Goal: Task Accomplishment & Management: Manage account settings

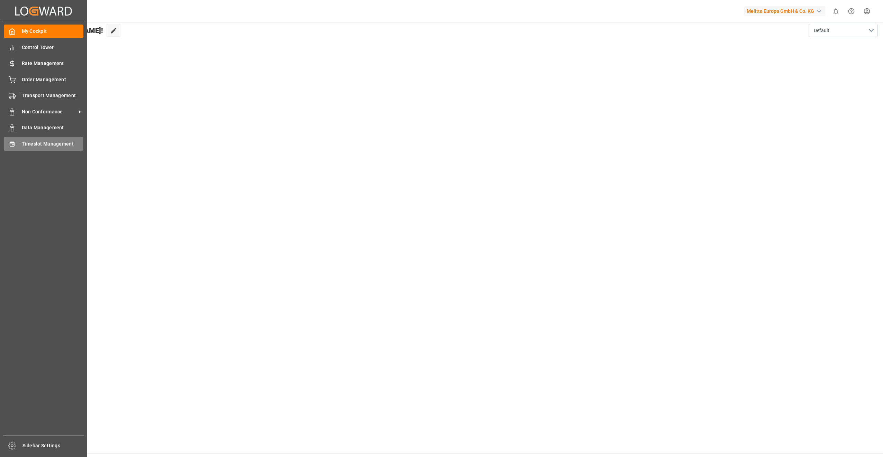
click at [38, 150] on div "Timeslot Management Timeslot Management" at bounding box center [44, 143] width 80 height 13
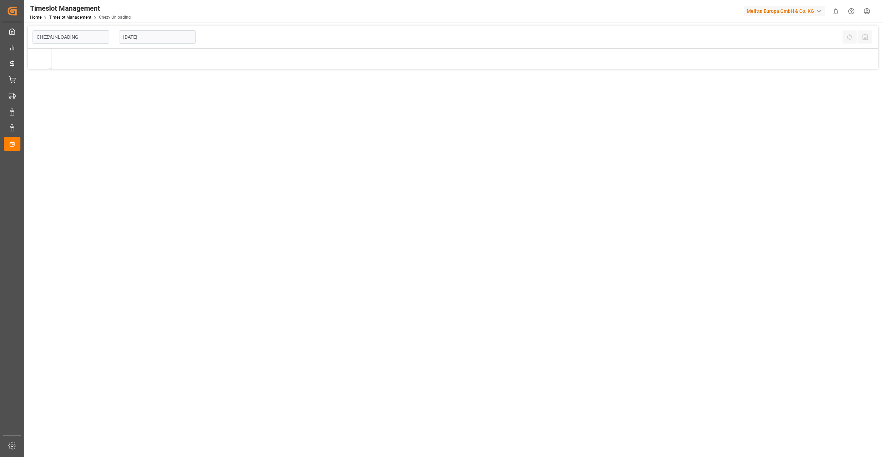
type input "Chezy Unloading"
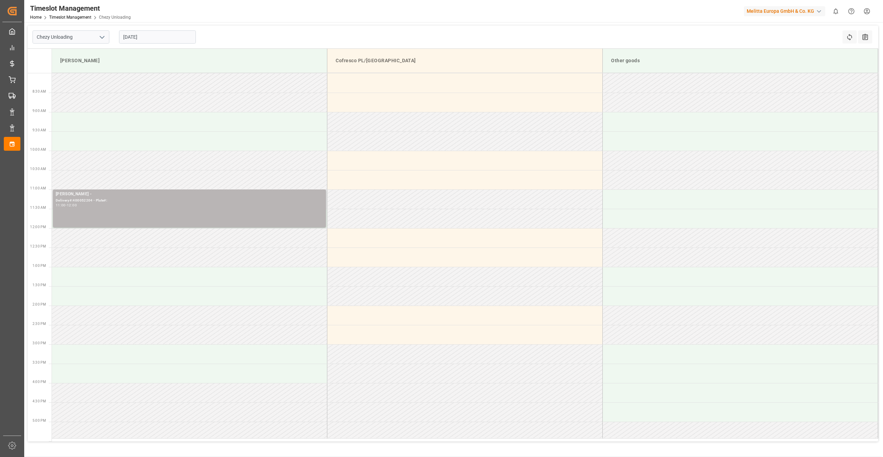
click at [245, 209] on div "[PERSON_NAME] - Delivery#:400052204 - Plate#: 11:00 - 12:00" at bounding box center [189, 208] width 267 height 35
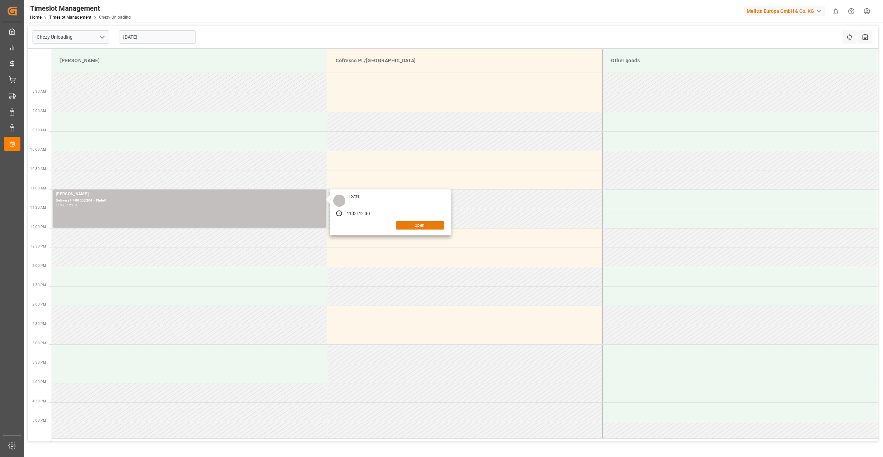
click at [439, 227] on button "Open" at bounding box center [420, 225] width 48 height 8
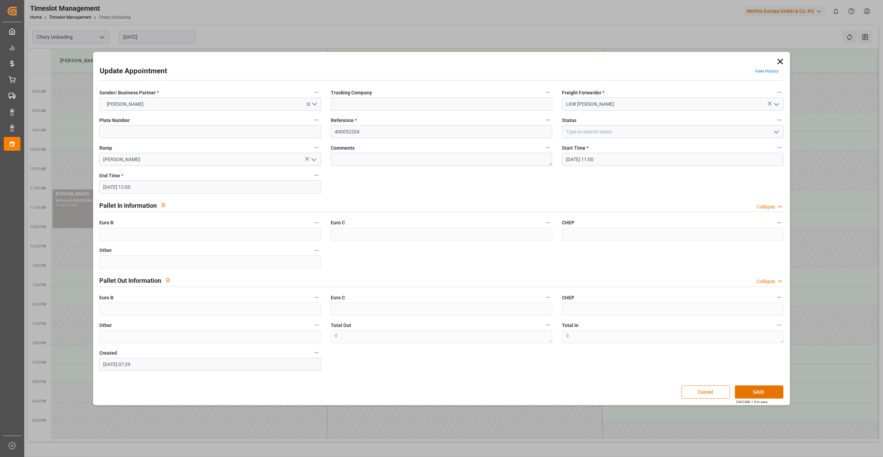
click at [706, 397] on button "Cancel" at bounding box center [705, 392] width 48 height 13
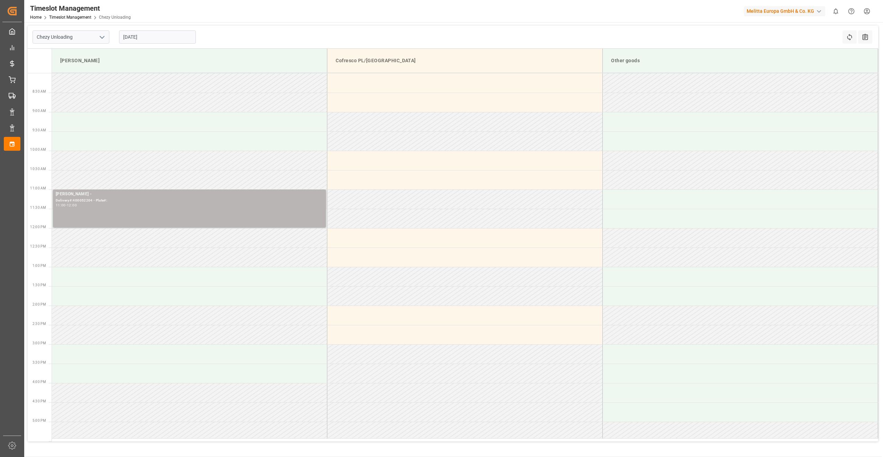
click at [198, 199] on div "Delivery#:400052204 - Plate#:" at bounding box center [189, 201] width 267 height 6
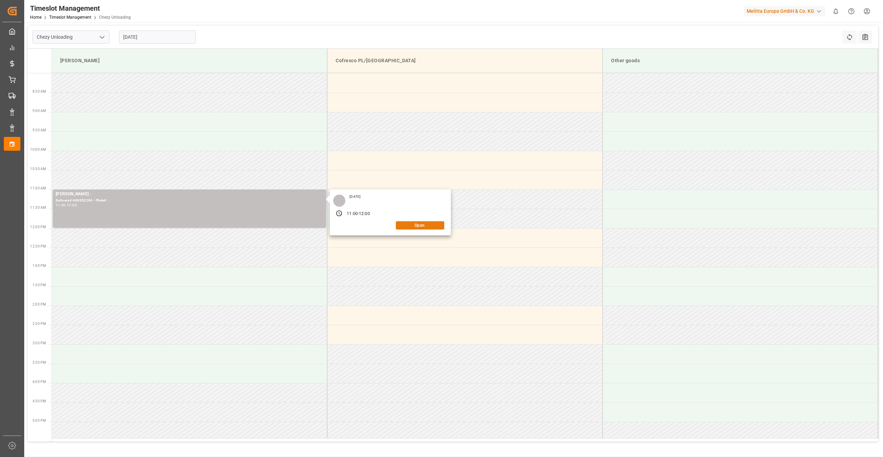
click at [407, 225] on button "Open" at bounding box center [420, 225] width 48 height 8
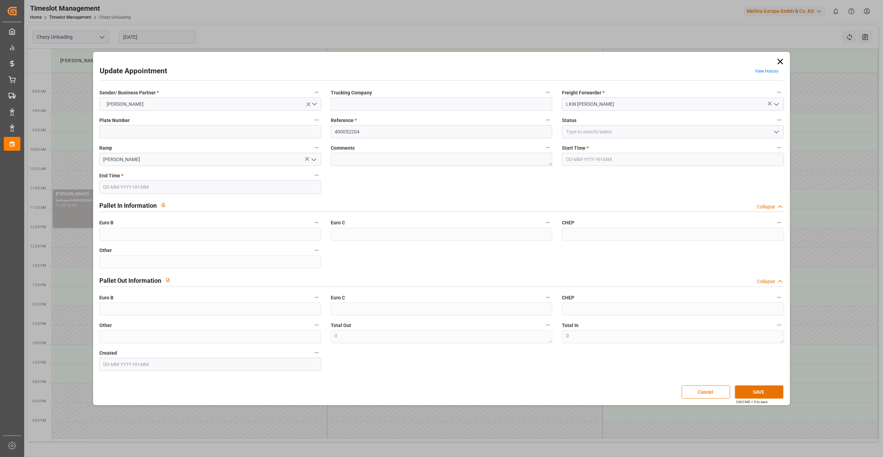
type input "[DATE] 11:00"
type input "[DATE] 12:00"
type input "[DATE] 07:29"
click at [143, 104] on span "[PERSON_NAME]" at bounding box center [125, 104] width 44 height 7
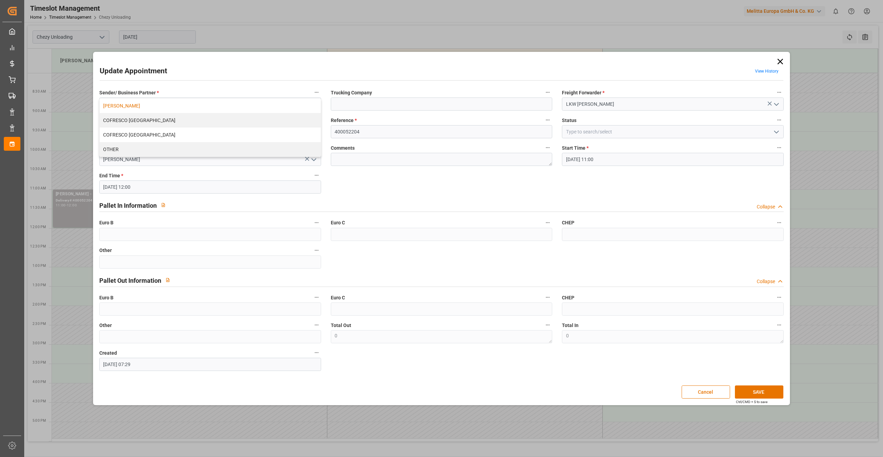
click at [189, 85] on div "Sender/ Business Partner * [PERSON_NAME] [PERSON_NAME] COFRESCO [GEOGRAPHIC_DAT…" at bounding box center [209, 99] width 231 height 28
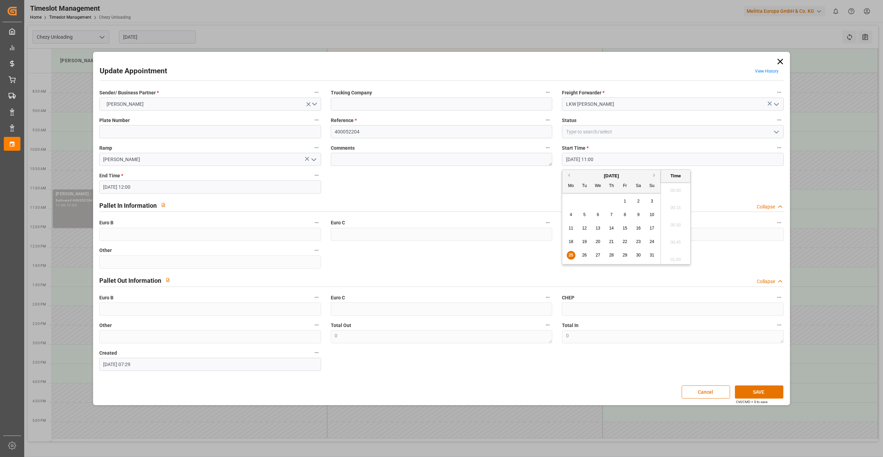
click at [602, 161] on input "[DATE] 11:00" at bounding box center [673, 159] width 222 height 13
click at [584, 257] on span "26" at bounding box center [584, 255] width 4 height 5
click at [672, 224] on li "12:00" at bounding box center [675, 223] width 29 height 17
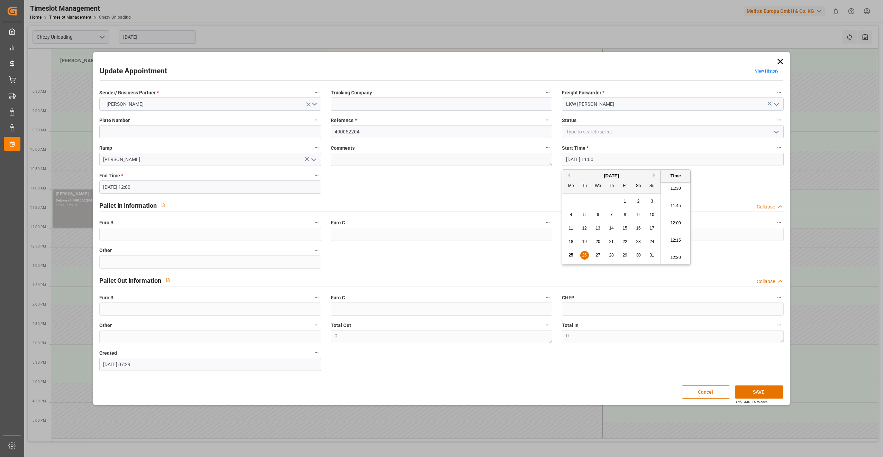
type input "[DATE] 12:00"
click at [153, 186] on input "[DATE] 12:00" at bounding box center [210, 187] width 222 height 13
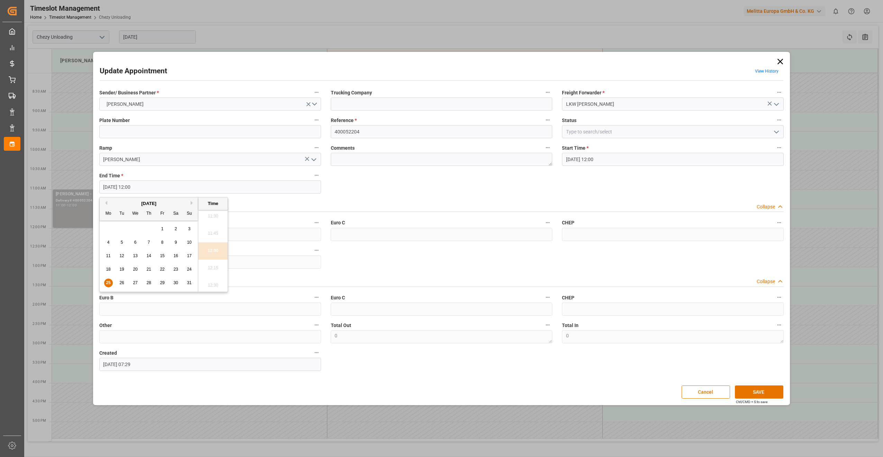
click at [122, 284] on span "26" at bounding box center [121, 283] width 4 height 5
click at [212, 249] on li "13:00" at bounding box center [212, 251] width 29 height 17
type input "[DATE] 13:00"
click at [766, 392] on button "SAVE" at bounding box center [759, 392] width 48 height 13
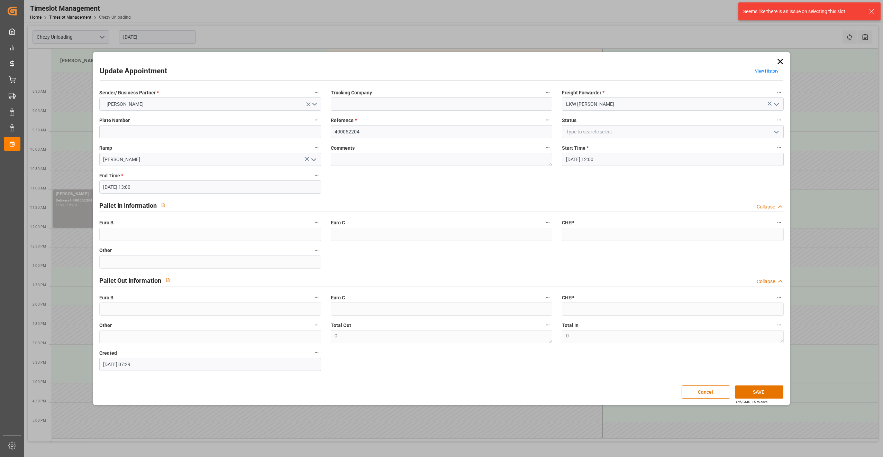
click at [780, 60] on icon at bounding box center [780, 62] width 10 height 10
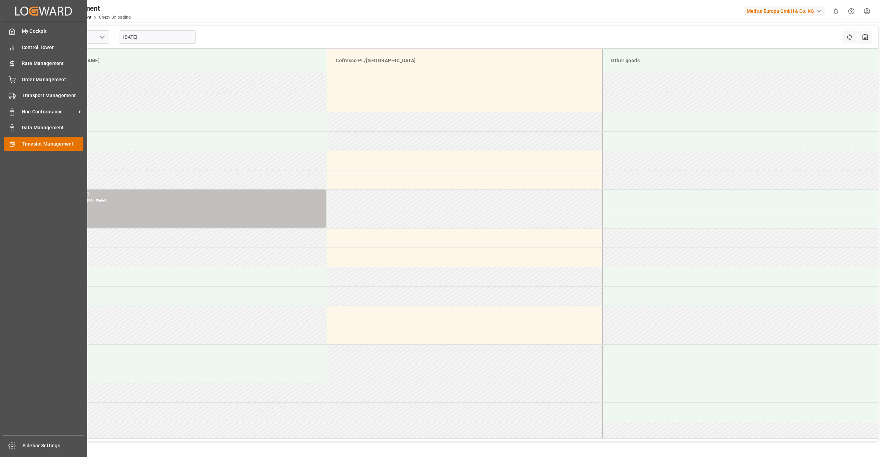
click at [36, 148] on span "Timeslot Management" at bounding box center [53, 143] width 62 height 7
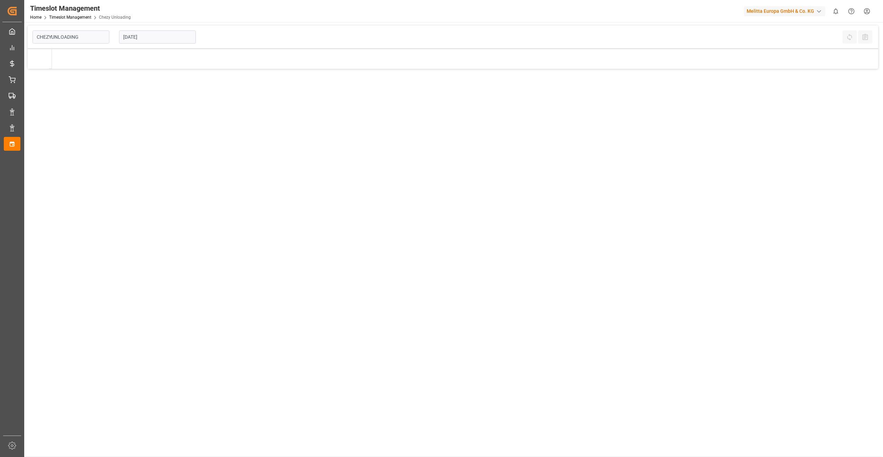
type input "Chezy Unloading"
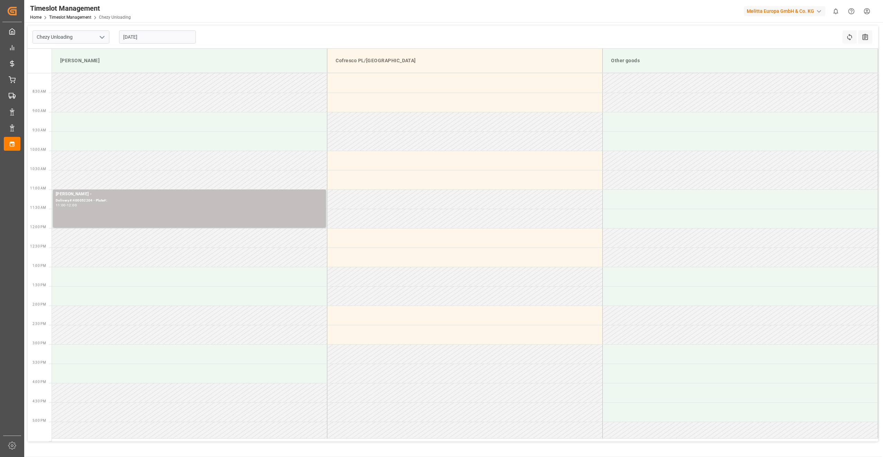
click at [174, 36] on input "[DATE]" at bounding box center [157, 36] width 77 height 13
click at [139, 137] on div "26" at bounding box center [141, 133] width 9 height 8
type input "[DATE]"
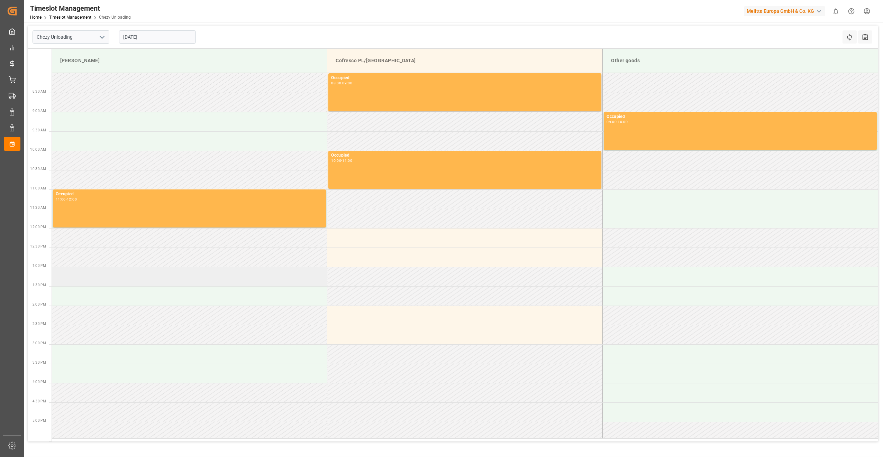
click at [111, 280] on td at bounding box center [189, 276] width 275 height 19
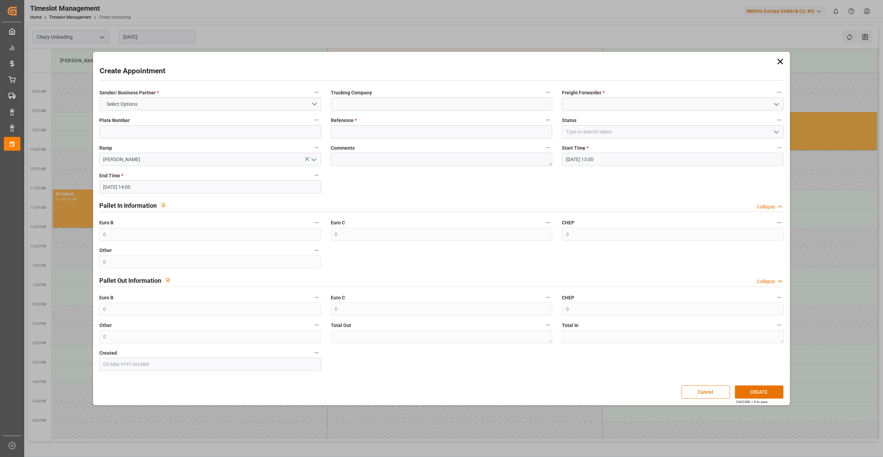
click at [111, 280] on h2 "Pallet Out Information" at bounding box center [130, 280] width 62 height 9
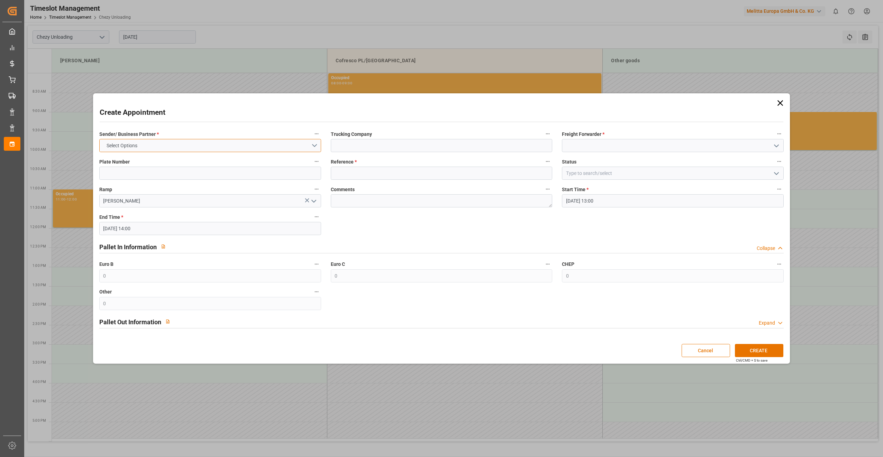
click at [161, 145] on button "Select Options" at bounding box center [210, 145] width 222 height 13
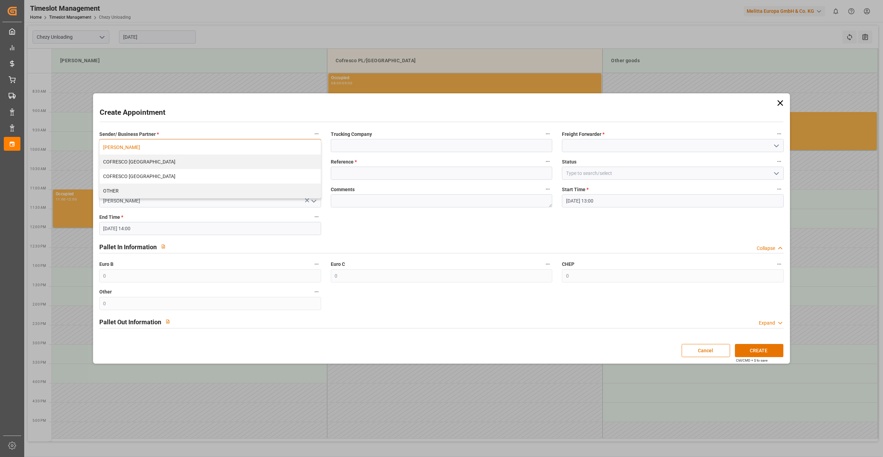
click at [161, 147] on div "[PERSON_NAME]" at bounding box center [210, 147] width 221 height 15
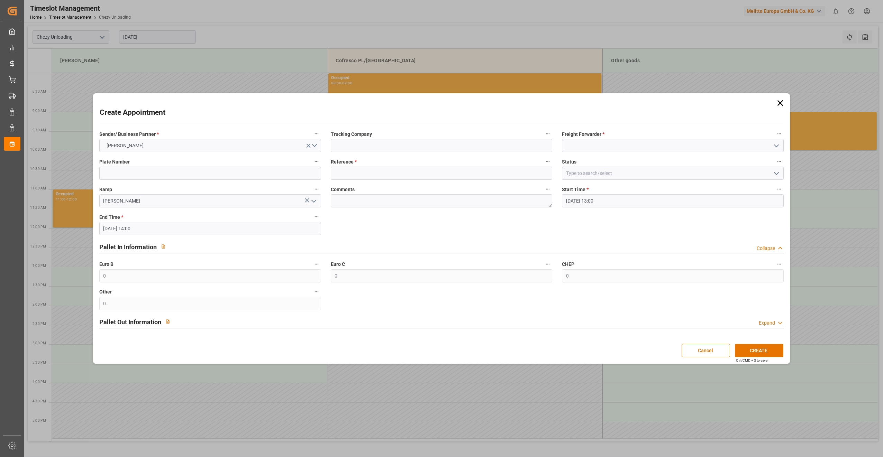
click at [417, 150] on div "Trucking Company" at bounding box center [441, 141] width 231 height 28
click at [409, 143] on input at bounding box center [442, 145] width 222 height 13
click at [534, 147] on input at bounding box center [442, 145] width 222 height 13
click at [625, 150] on input at bounding box center [673, 145] width 222 height 13
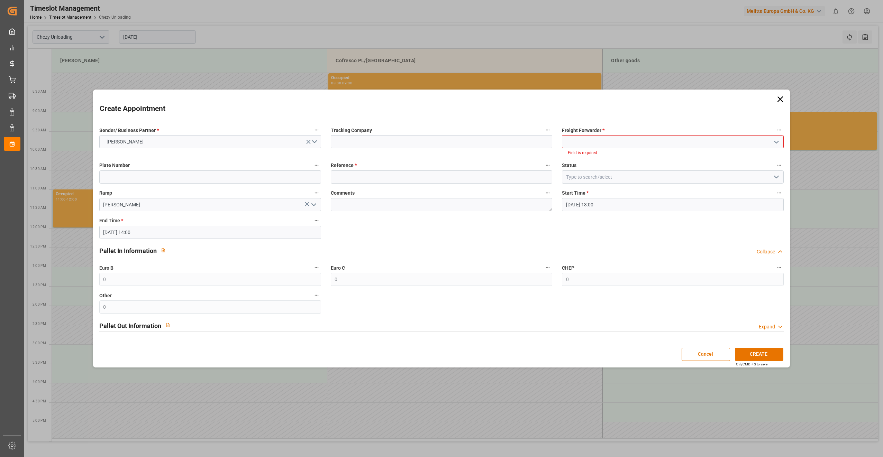
click at [773, 147] on button "open menu" at bounding box center [776, 142] width 10 height 11
click at [617, 178] on div "LKW [PERSON_NAME]" at bounding box center [672, 173] width 221 height 16
type input "LKW [PERSON_NAME]"
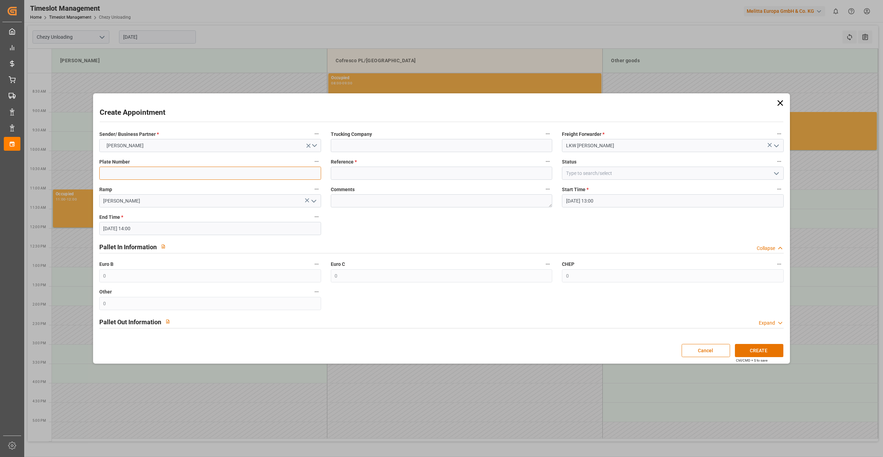
click at [128, 173] on input at bounding box center [210, 173] width 222 height 13
click at [369, 167] on input at bounding box center [442, 173] width 222 height 13
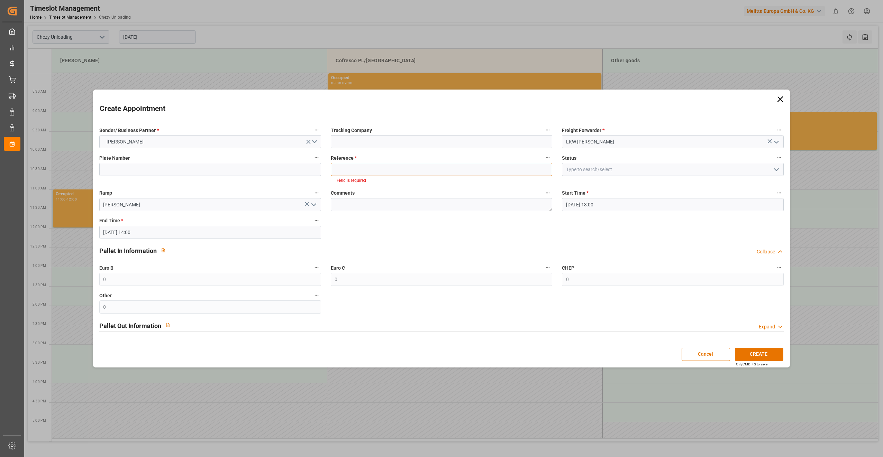
click at [341, 172] on input at bounding box center [442, 169] width 222 height 13
paste input "400052204"
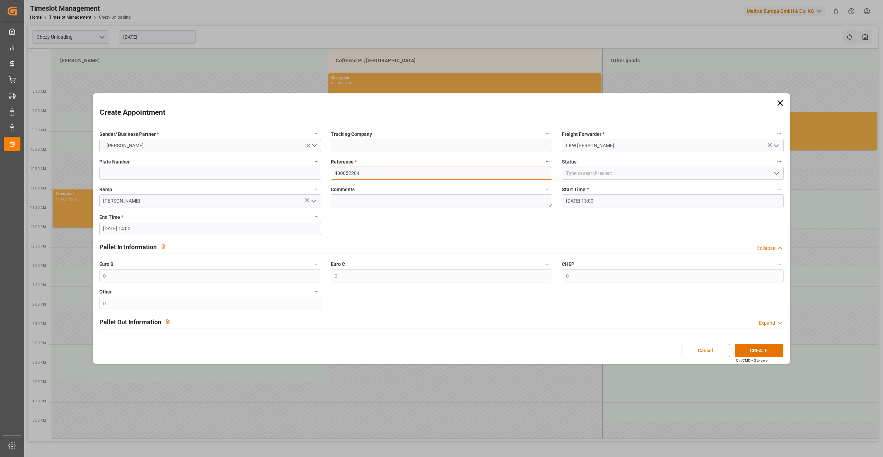
type input "400052204"
click at [603, 174] on input at bounding box center [673, 173] width 222 height 13
click at [774, 174] on icon "open menu" at bounding box center [776, 174] width 8 height 8
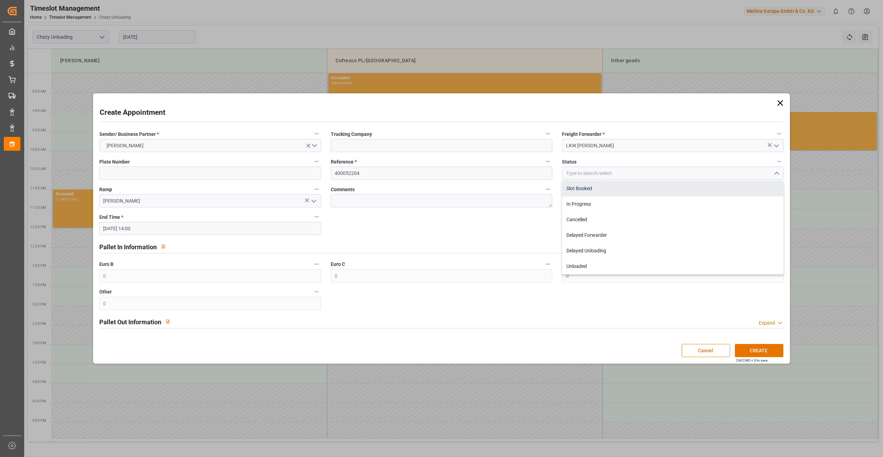
click at [594, 186] on div "Slot Booked" at bounding box center [672, 189] width 221 height 16
type input "Slot Booked"
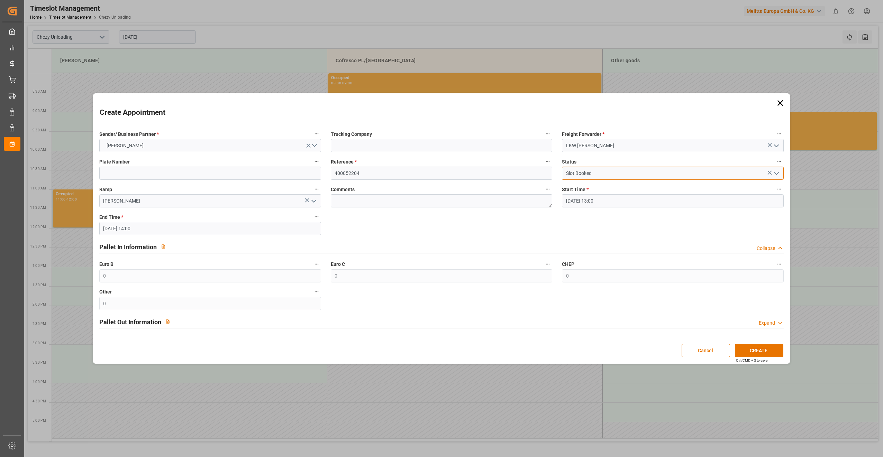
click at [611, 176] on input "Slot Booked" at bounding box center [673, 173] width 222 height 13
click at [754, 349] on button "CREATE" at bounding box center [759, 350] width 48 height 13
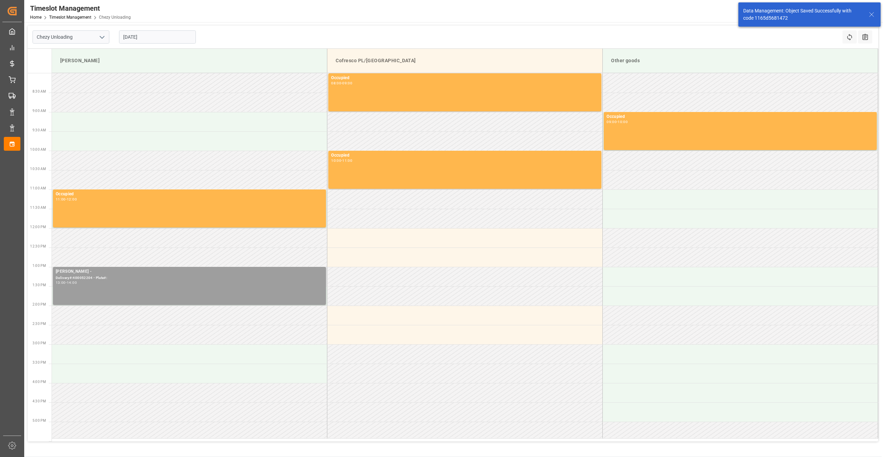
click at [231, 288] on div "[PERSON_NAME] - Delivery#:400052204 - Plate#: 13:00 - 14:00" at bounding box center [189, 285] width 267 height 35
click at [105, 39] on icon "open menu" at bounding box center [102, 37] width 8 height 8
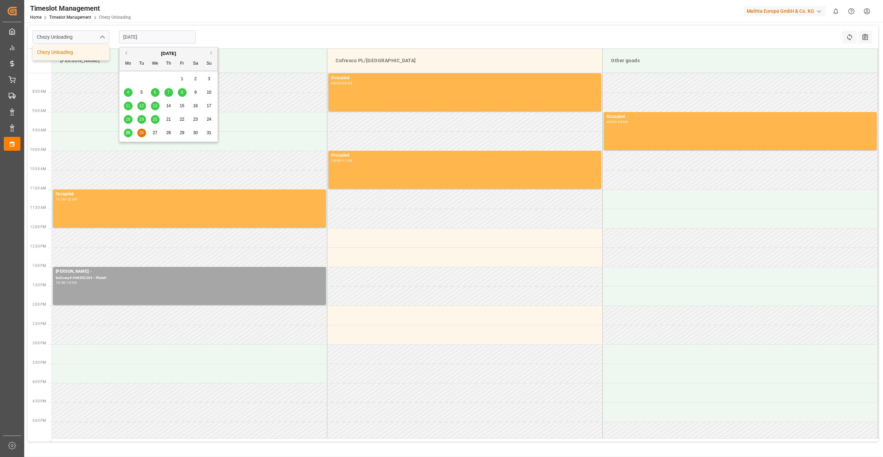
click at [130, 37] on input "[DATE]" at bounding box center [157, 36] width 77 height 13
click at [126, 132] on span "25" at bounding box center [128, 132] width 4 height 5
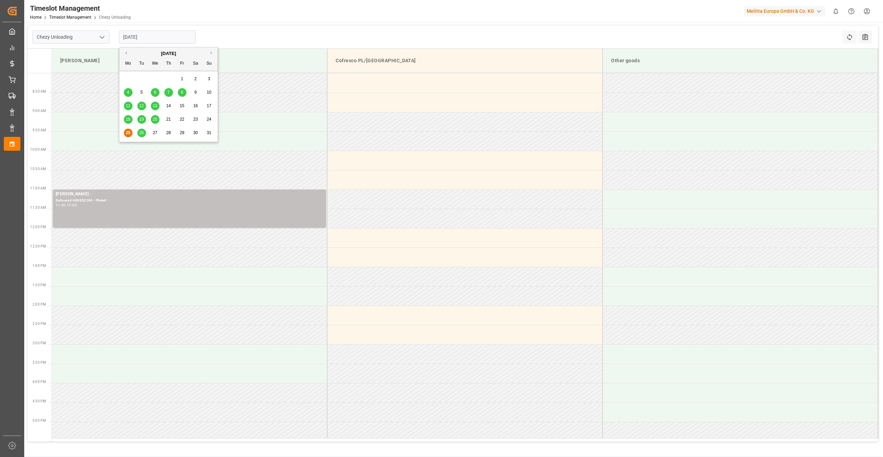
click at [144, 39] on input "[DATE]" at bounding box center [157, 36] width 77 height 13
click at [141, 135] on span "26" at bounding box center [141, 132] width 4 height 5
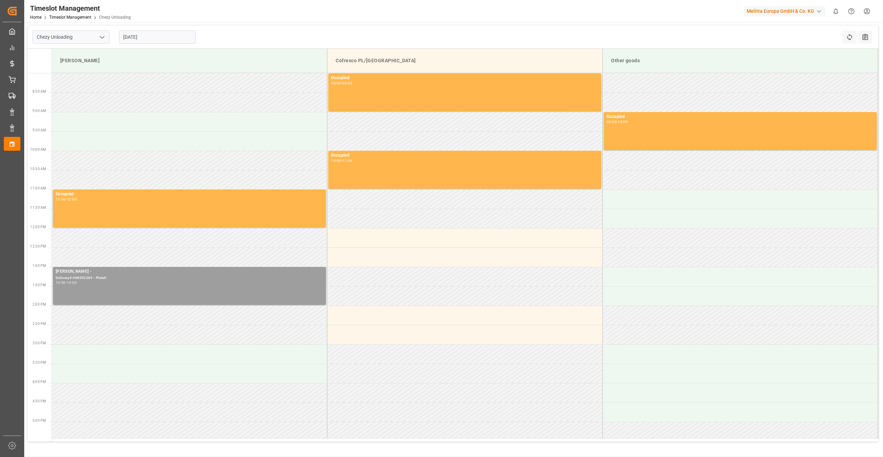
click at [140, 294] on div "[PERSON_NAME] - Delivery#:400052204 - Plate#: 13:00 - 14:00" at bounding box center [189, 285] width 267 height 35
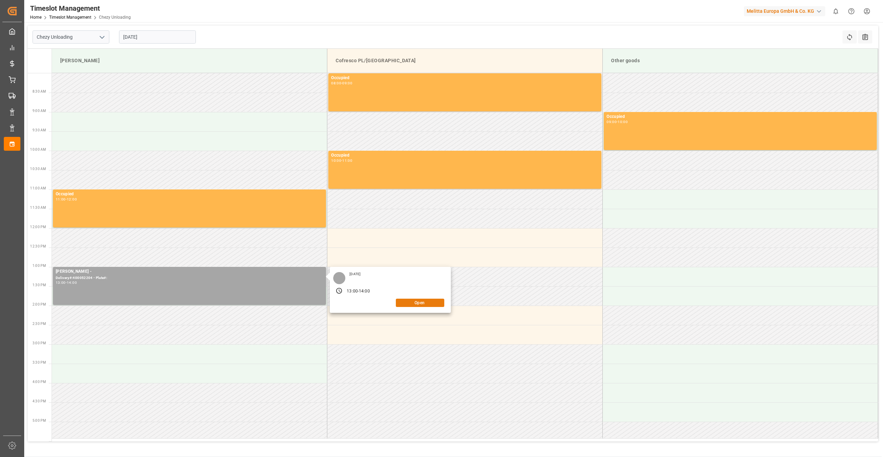
click at [418, 304] on button "Open" at bounding box center [420, 303] width 48 height 8
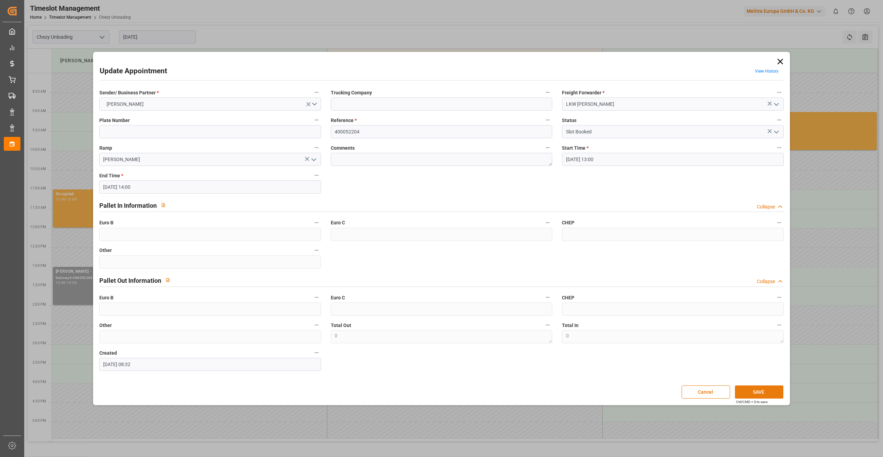
click at [770, 394] on button "SAVE" at bounding box center [759, 392] width 48 height 13
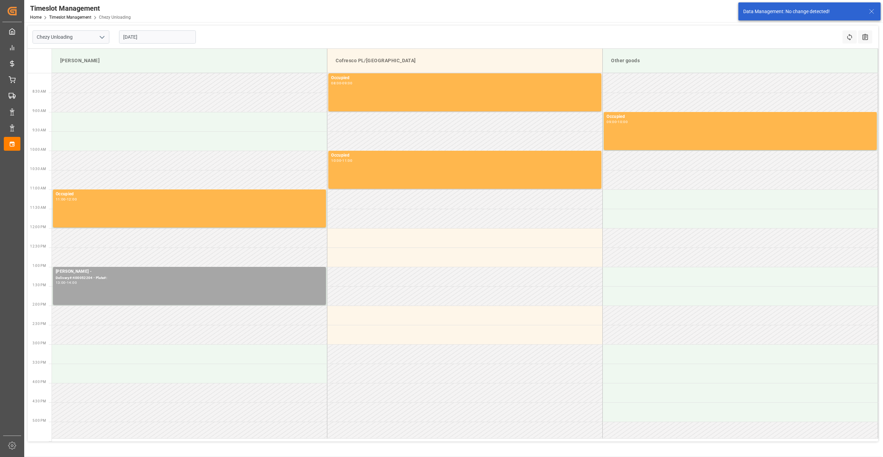
click at [785, 5] on div "Data Management: No change detected!" at bounding box center [809, 11] width 142 height 18
click at [91, 39] on input "Chezy Unloading" at bounding box center [71, 36] width 77 height 13
click at [106, 35] on icon "open menu" at bounding box center [102, 37] width 8 height 8
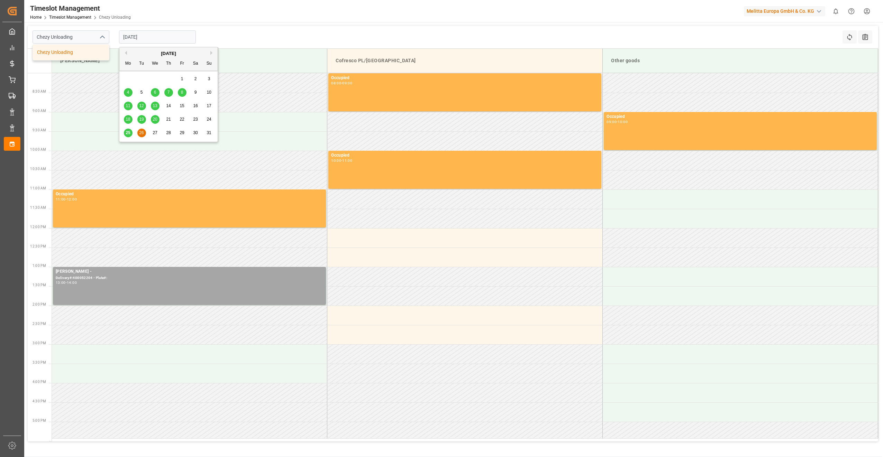
click at [147, 43] on input "[DATE]" at bounding box center [157, 36] width 77 height 13
click at [127, 132] on span "25" at bounding box center [128, 132] width 4 height 5
type input "[DATE]"
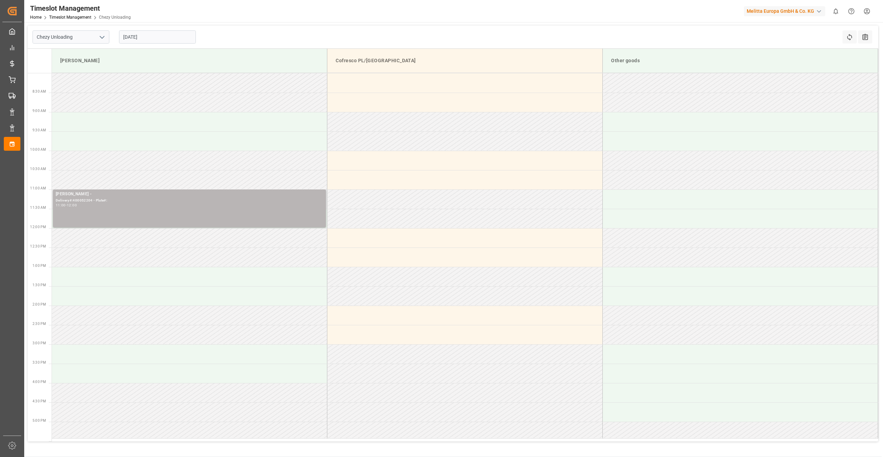
click at [161, 206] on div "11:00 - 12:00" at bounding box center [189, 206] width 267 height 4
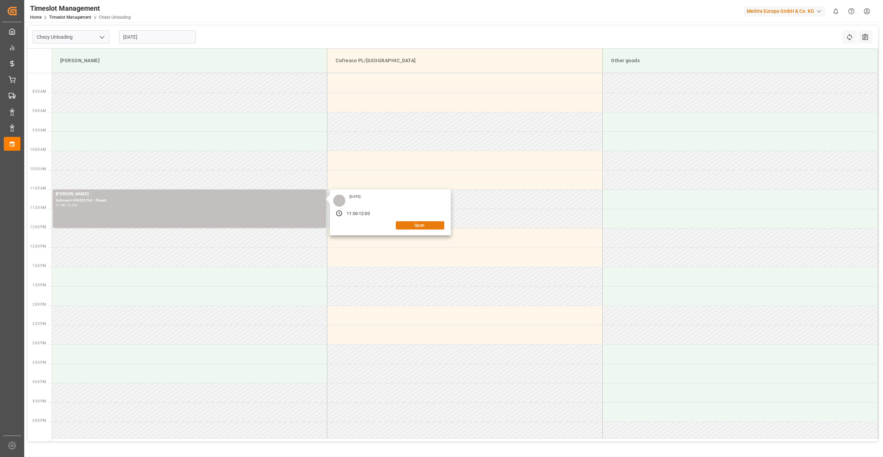
click at [434, 227] on button "Open" at bounding box center [420, 225] width 48 height 8
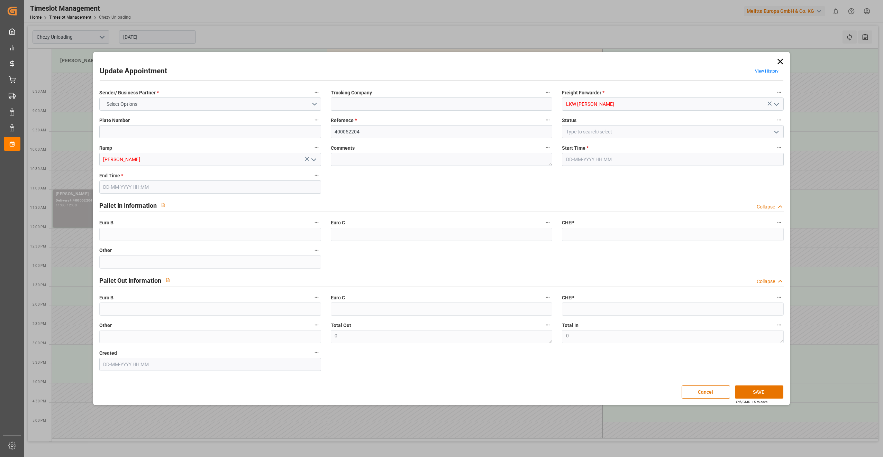
type input "[DATE] 11:00"
type input "[DATE] 12:00"
type input "[DATE] 07:29"
click at [605, 155] on input "[DATE] 11:00" at bounding box center [673, 159] width 222 height 13
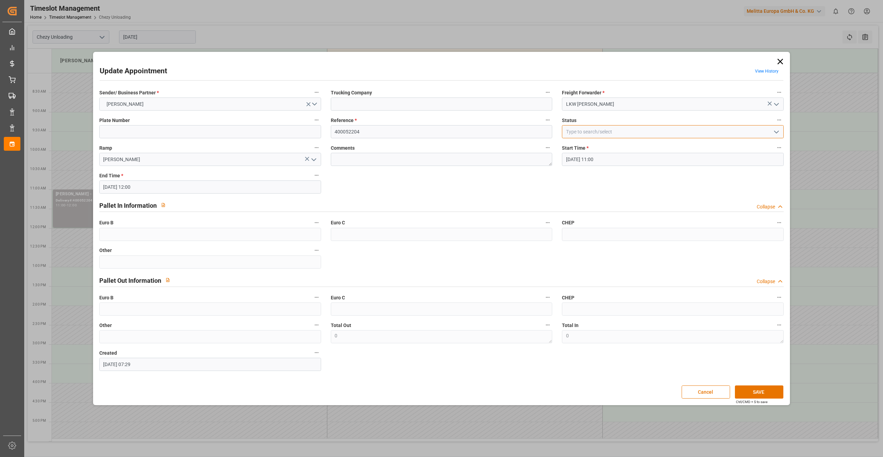
click at [605, 132] on input at bounding box center [673, 131] width 222 height 13
click at [776, 128] on icon "open menu" at bounding box center [776, 132] width 8 height 8
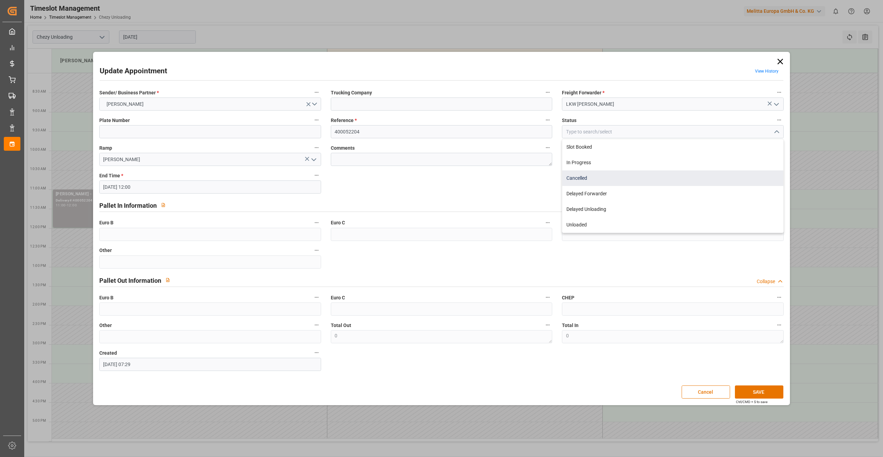
click at [596, 179] on div "Cancelled" at bounding box center [672, 179] width 221 height 16
type input "Cancelled"
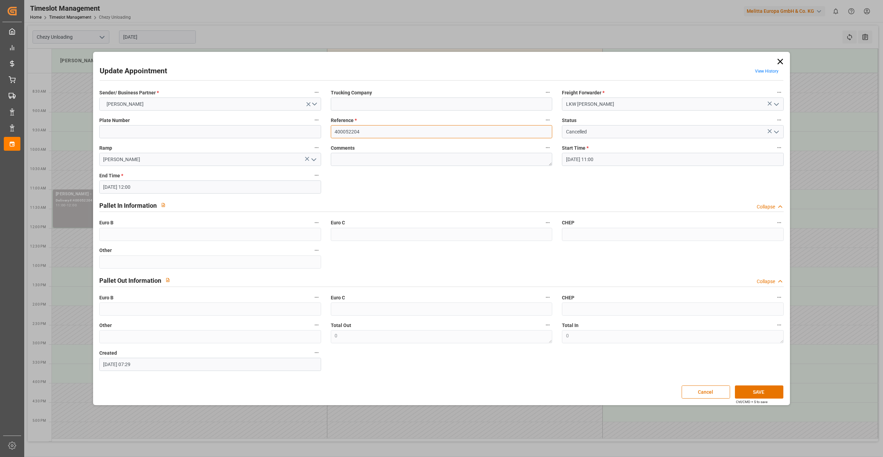
click at [367, 129] on input "400052204" at bounding box center [442, 131] width 222 height 13
drag, startPoint x: 381, startPoint y: 134, endPoint x: 266, endPoint y: 140, distance: 114.7
click at [267, 140] on div "Sender/ Business Partner * [PERSON_NAME] Trucking Company Freight Forwarder * L…" at bounding box center [441, 229] width 694 height 288
click at [758, 390] on button "SAVE" at bounding box center [759, 392] width 48 height 13
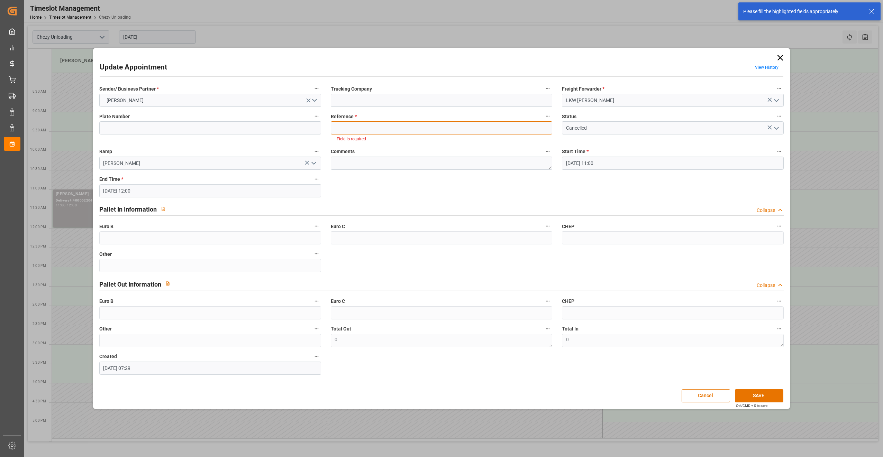
drag, startPoint x: 379, startPoint y: 122, endPoint x: 372, endPoint y: 127, distance: 8.4
click at [372, 127] on input at bounding box center [442, 127] width 222 height 13
paste input "400052204"
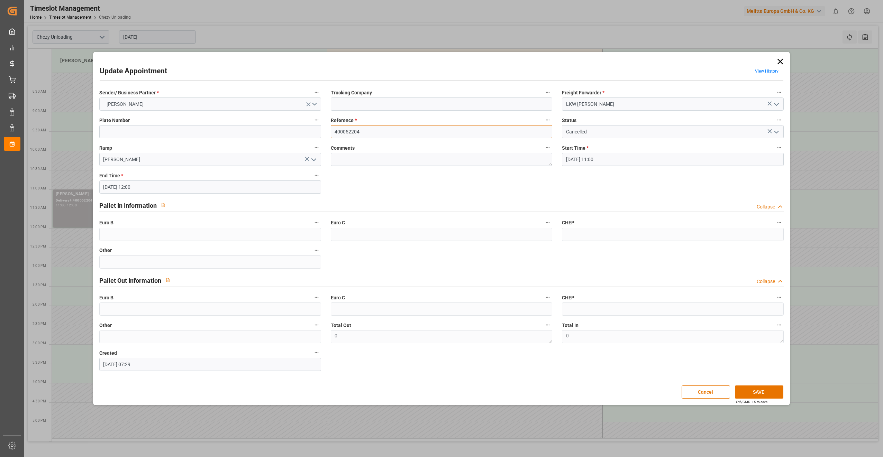
type input "400052204"
click at [212, 105] on button "[PERSON_NAME]" at bounding box center [210, 104] width 222 height 13
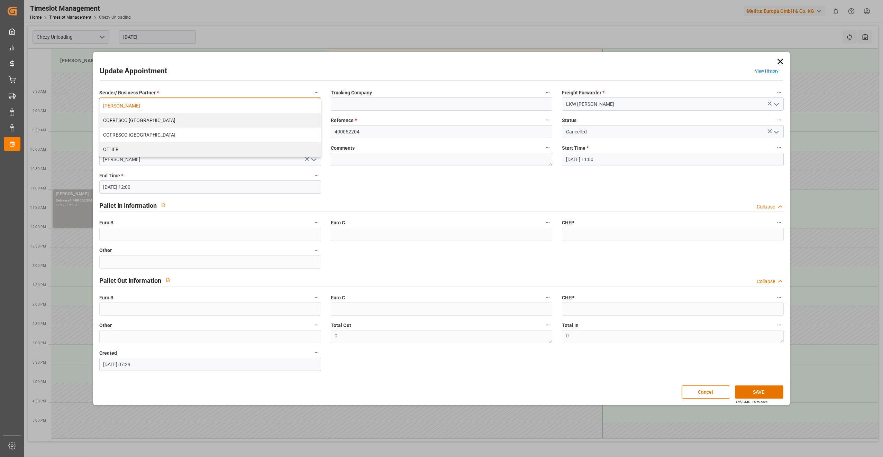
click at [212, 105] on div "[PERSON_NAME]" at bounding box center [210, 106] width 221 height 15
click at [722, 396] on button "Cancel" at bounding box center [705, 392] width 48 height 13
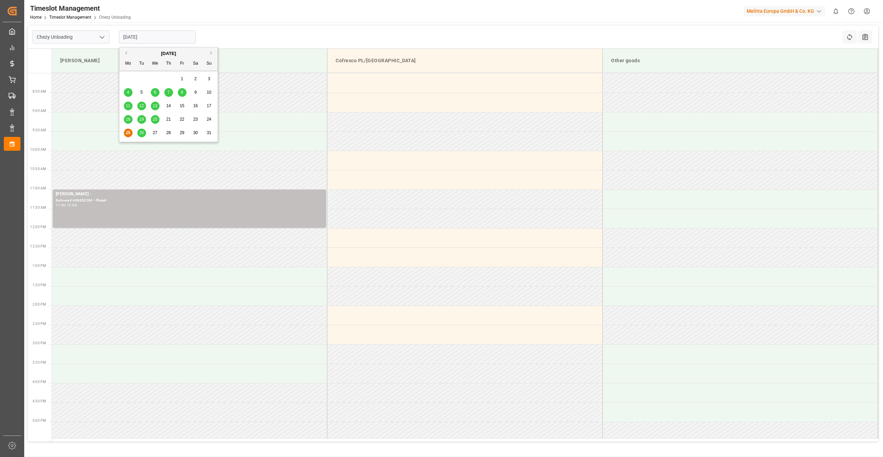
click at [151, 42] on input "[DATE]" at bounding box center [157, 36] width 77 height 13
click at [143, 134] on span "26" at bounding box center [141, 132] width 4 height 5
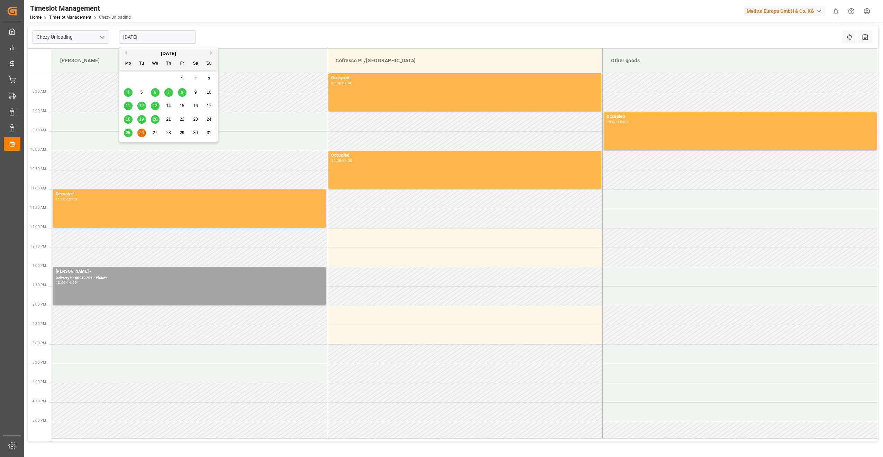
click at [127, 36] on input "[DATE]" at bounding box center [157, 36] width 77 height 13
click at [127, 133] on span "25" at bounding box center [128, 132] width 4 height 5
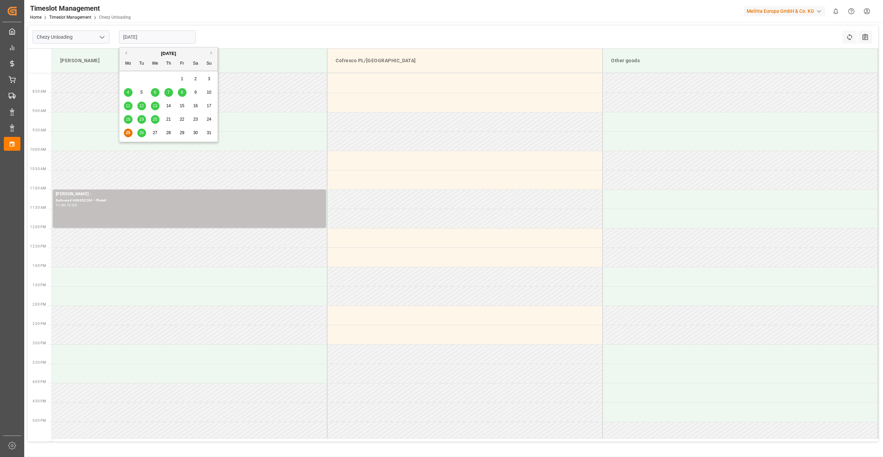
click at [157, 36] on input "[DATE]" at bounding box center [157, 36] width 77 height 13
click at [141, 134] on span "26" at bounding box center [141, 132] width 4 height 5
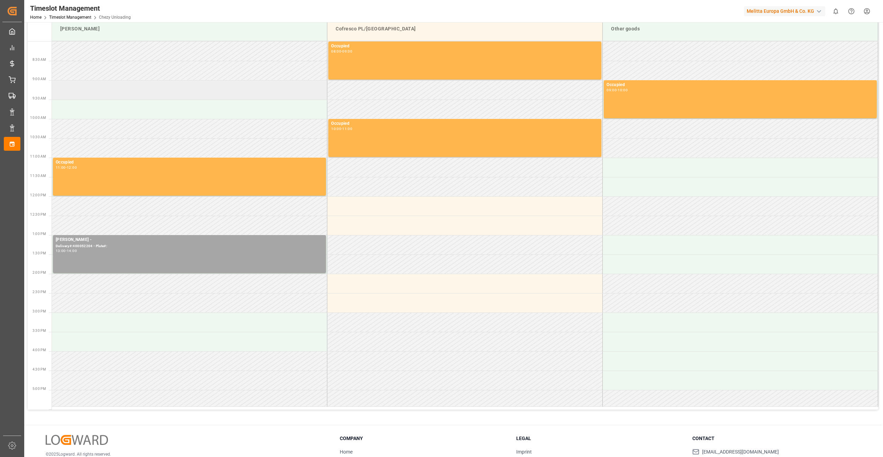
scroll to position [0, 0]
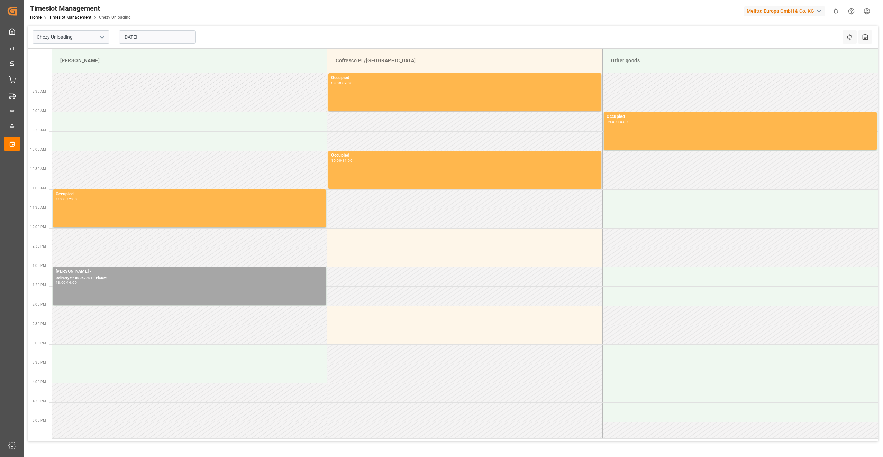
click at [153, 39] on input "[DATE]" at bounding box center [157, 36] width 77 height 13
click at [158, 135] on div "27" at bounding box center [155, 133] width 9 height 8
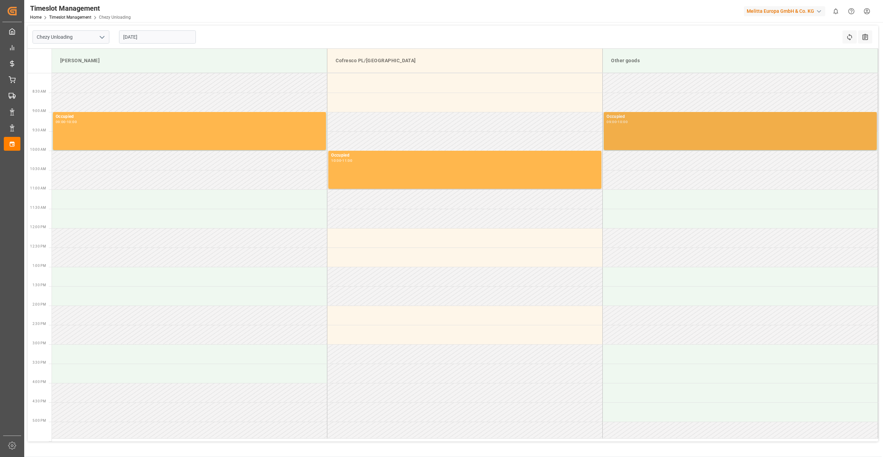
click at [688, 134] on div "Occupied 09:00 - 10:00" at bounding box center [739, 130] width 267 height 35
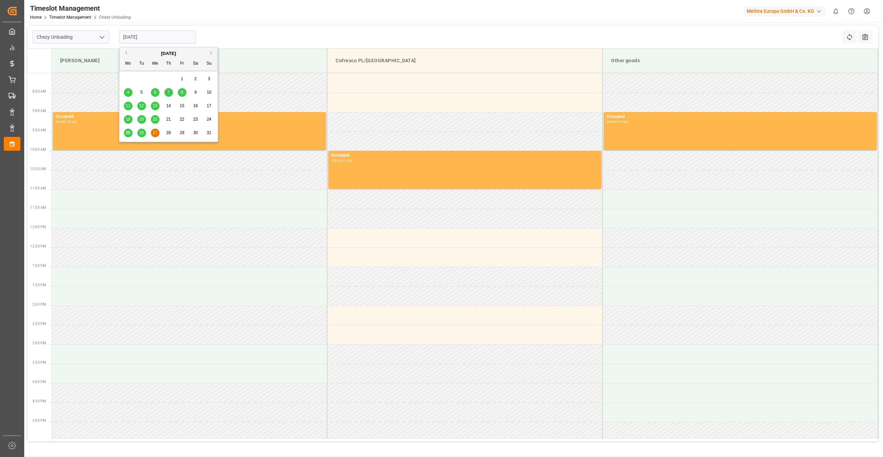
click at [128, 36] on input "[DATE]" at bounding box center [157, 36] width 77 height 13
click at [125, 133] on div "25" at bounding box center [128, 133] width 9 height 8
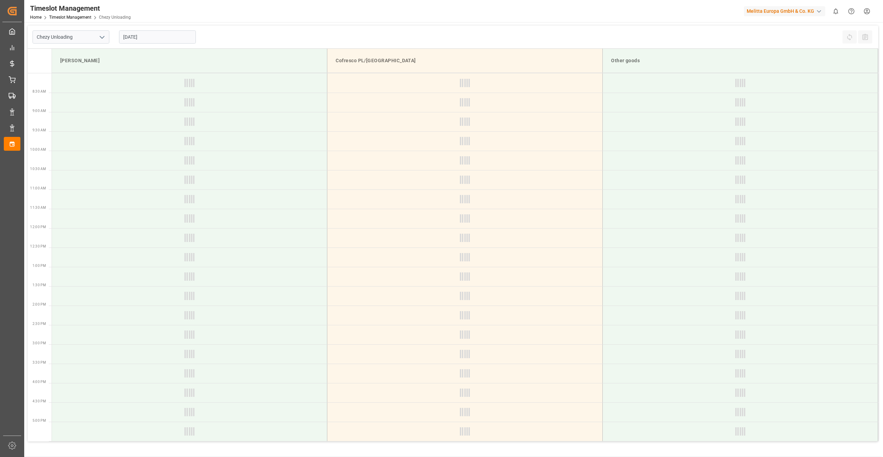
type input "[DATE]"
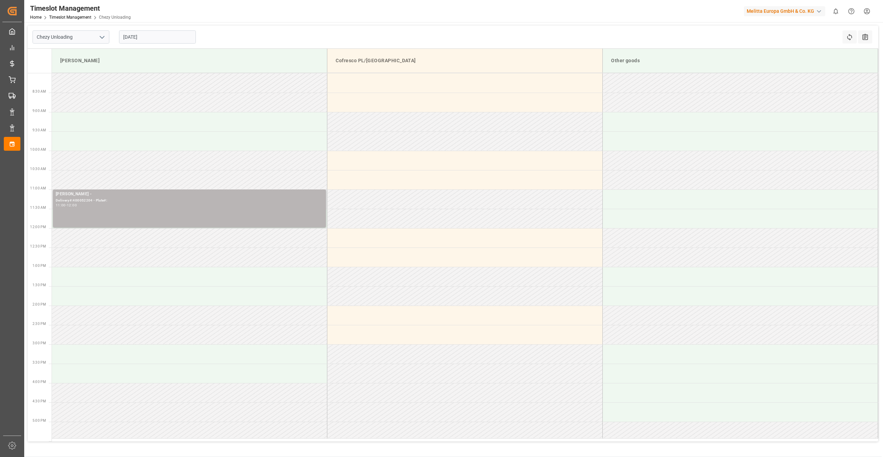
click at [129, 214] on div "[PERSON_NAME] - Delivery#:400052204 - Plate#: 11:00 - 12:00" at bounding box center [189, 208] width 267 height 35
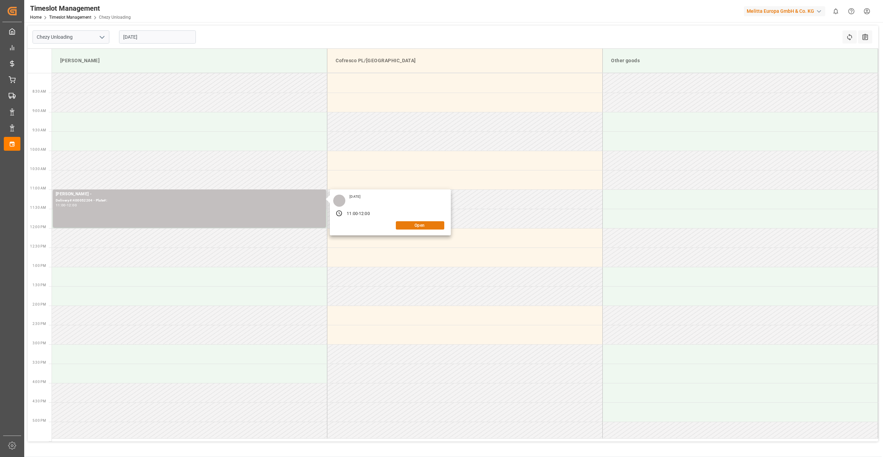
click at [428, 228] on button "Open" at bounding box center [420, 225] width 48 height 8
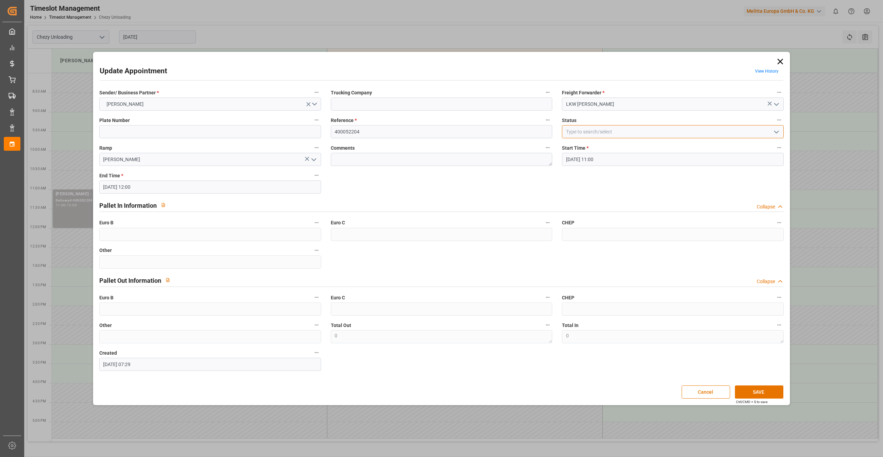
click at [604, 132] on input at bounding box center [673, 131] width 222 height 13
click at [777, 132] on polyline "open menu" at bounding box center [776, 132] width 4 height 2
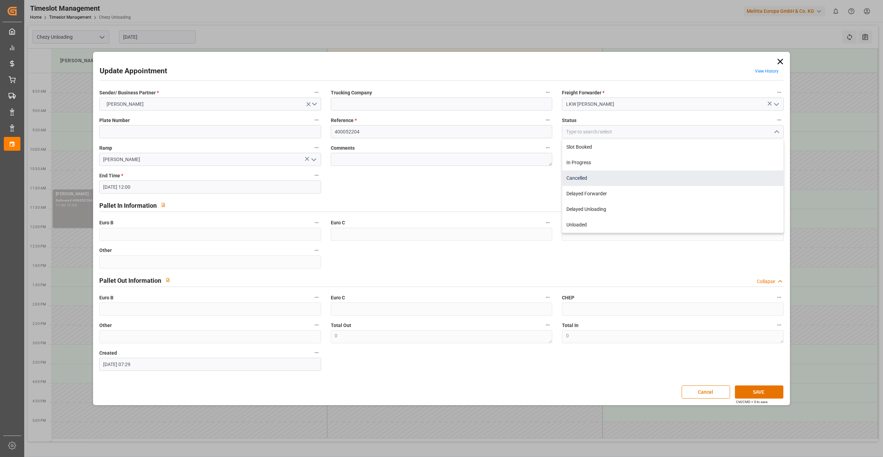
click at [600, 183] on div "Cancelled" at bounding box center [672, 179] width 221 height 16
type input "Cancelled"
click at [760, 392] on button "SAVE" at bounding box center [759, 392] width 48 height 13
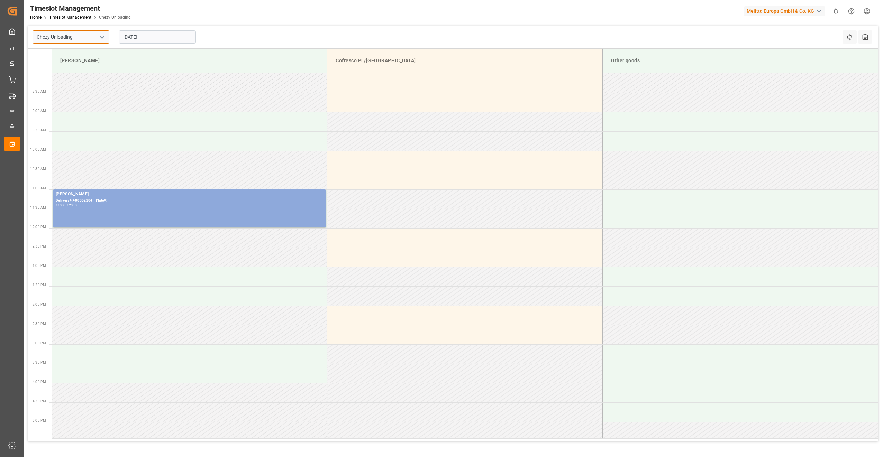
click at [96, 38] on input "Chezy Unloading" at bounding box center [71, 36] width 77 height 13
click at [152, 39] on input "[DATE]" at bounding box center [157, 36] width 77 height 13
click at [142, 134] on span "26" at bounding box center [141, 132] width 4 height 5
type input "[DATE]"
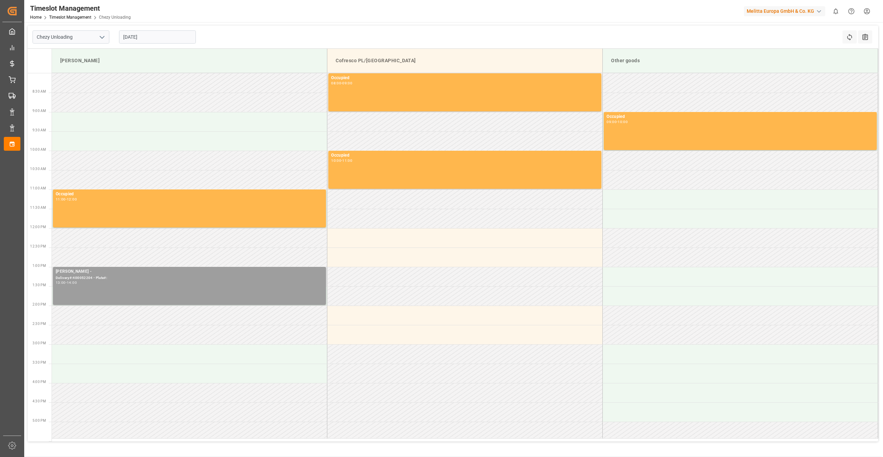
click at [127, 293] on div "[PERSON_NAME] - Delivery#:400052204 - Plate#: 13:00 - 14:00" at bounding box center [189, 285] width 267 height 35
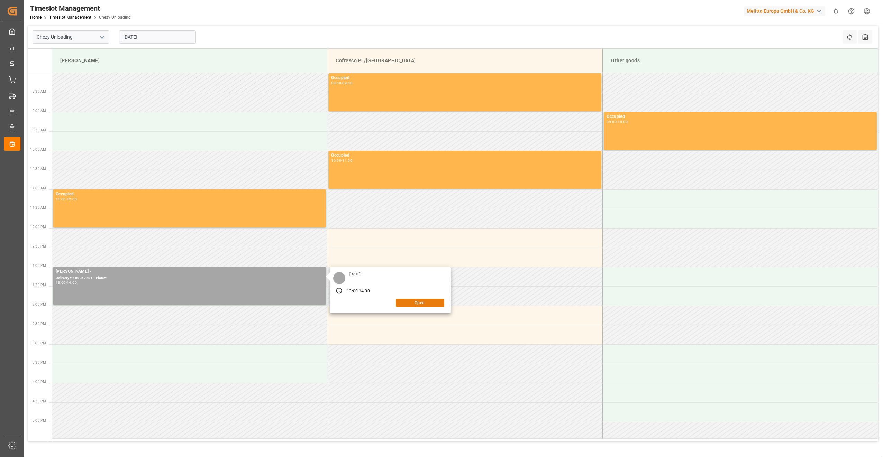
click at [435, 304] on button "Open" at bounding box center [420, 303] width 48 height 8
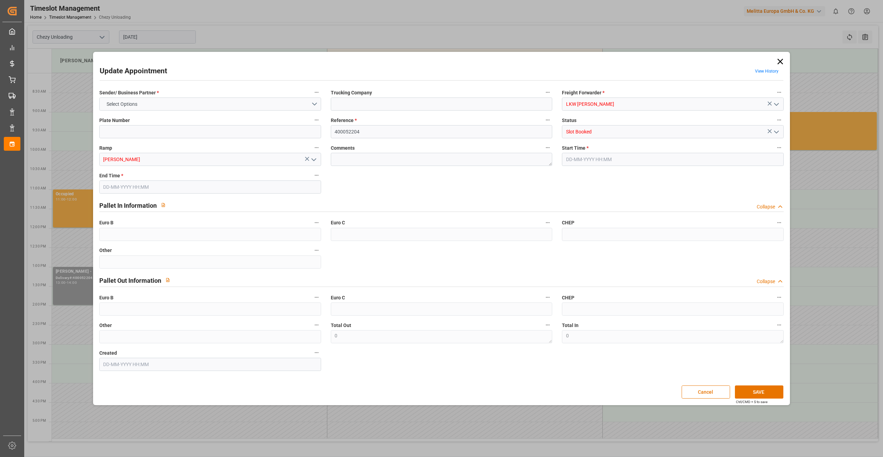
type input "[DATE] 13:00"
type input "[DATE] 14:00"
type input "[DATE] 08:32"
click at [661, 129] on input "Slot Booked" at bounding box center [673, 131] width 222 height 13
click at [779, 131] on icon "open menu" at bounding box center [776, 132] width 8 height 8
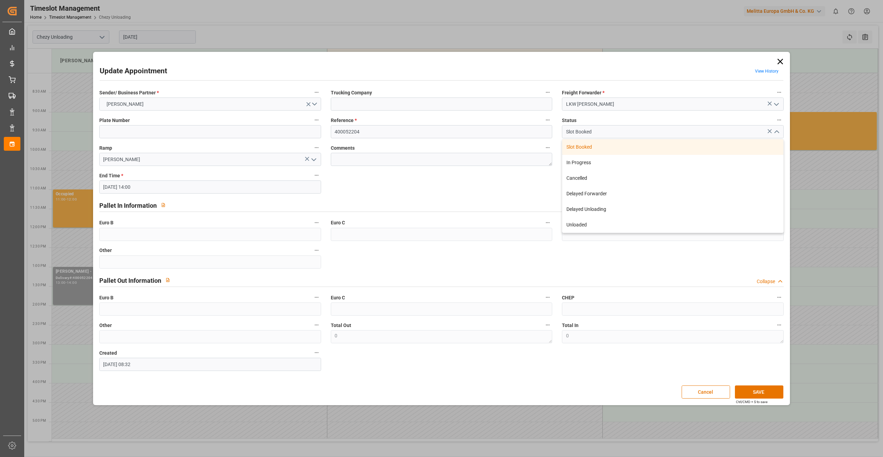
click at [631, 150] on div "Slot Booked" at bounding box center [672, 147] width 221 height 16
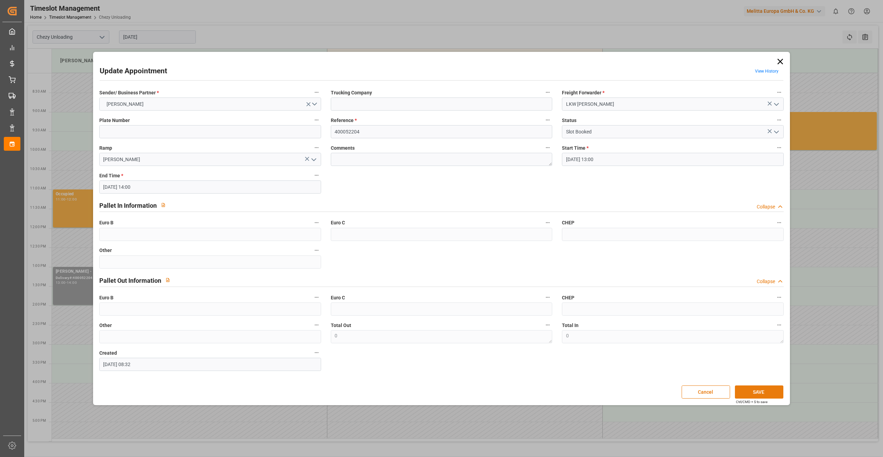
click at [752, 386] on div "Update Appointment View History Sender/ Business Partner * [PERSON_NAME] Trucki…" at bounding box center [442, 229] width 694 height 350
click at [751, 391] on button "SAVE" at bounding box center [759, 392] width 48 height 13
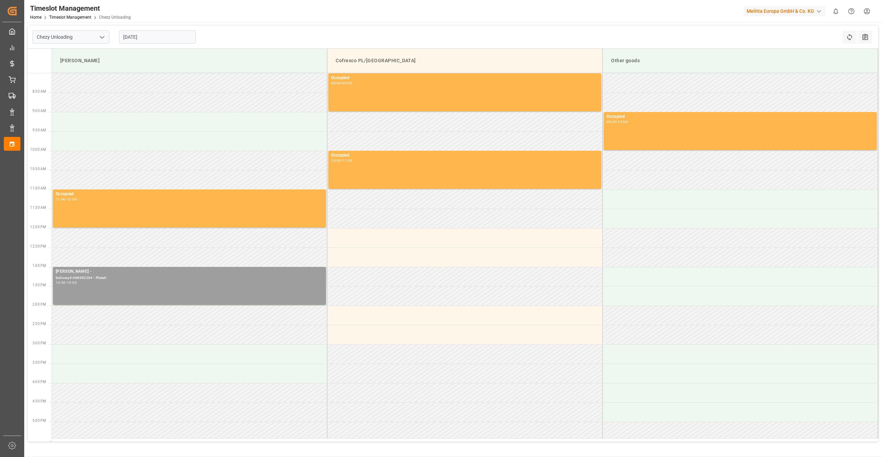
click at [128, 288] on div "[PERSON_NAME] - Delivery#:400052204 - Plate#: 13:00 - 14:00" at bounding box center [189, 285] width 267 height 35
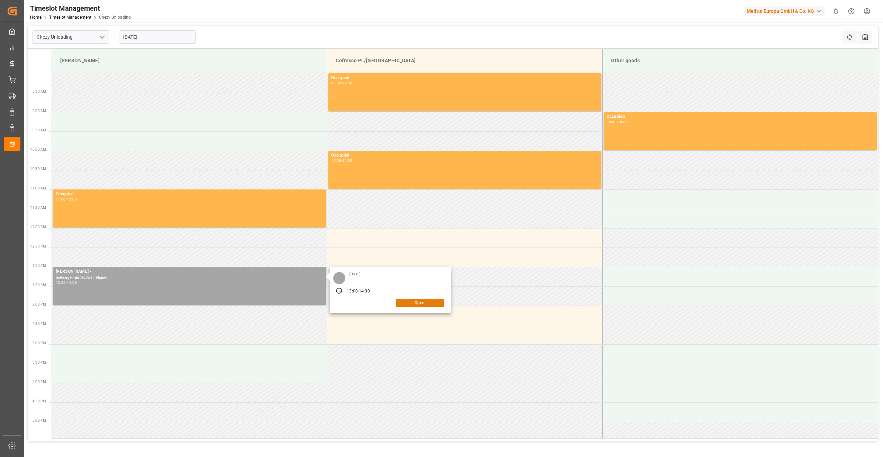
click at [427, 305] on button "Open" at bounding box center [420, 303] width 48 height 8
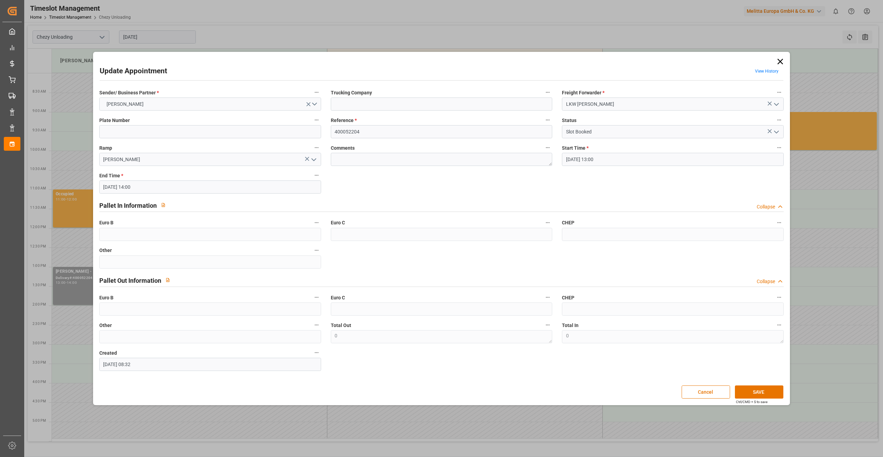
click at [622, 157] on input "[DATE] 13:00" at bounding box center [673, 159] width 222 height 13
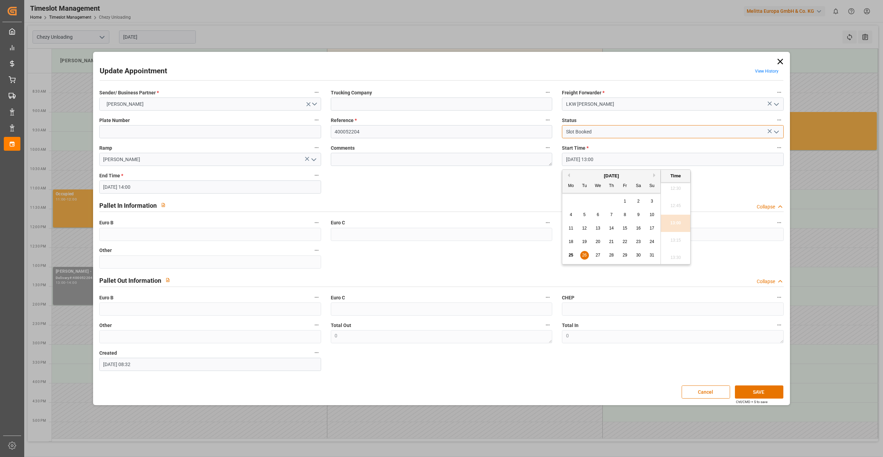
click at [621, 135] on input "Slot Booked" at bounding box center [673, 131] width 222 height 13
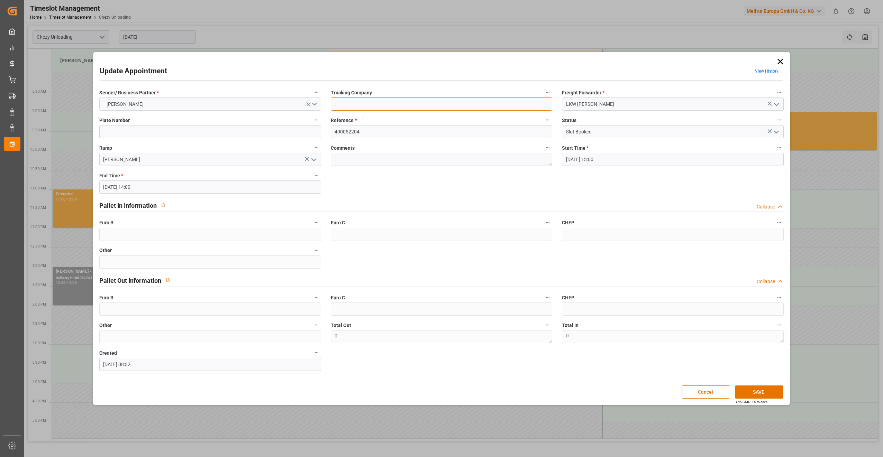
click at [372, 105] on input at bounding box center [442, 104] width 222 height 13
click at [376, 130] on input "400052204" at bounding box center [442, 131] width 222 height 13
click at [374, 159] on textarea at bounding box center [442, 159] width 222 height 13
drag, startPoint x: 146, startPoint y: 158, endPoint x: 149, endPoint y: 168, distance: 10.0
click at [147, 158] on input "[PERSON_NAME]" at bounding box center [210, 159] width 222 height 13
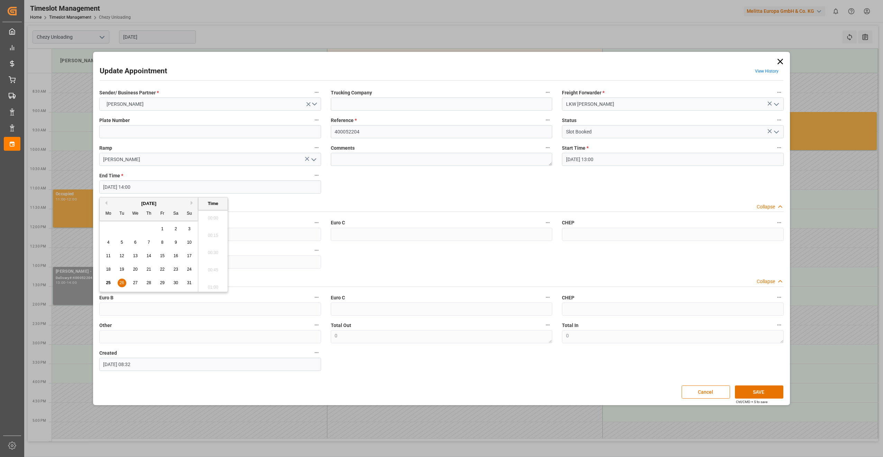
click at [162, 184] on input "[DATE] 14:00" at bounding box center [210, 187] width 222 height 13
click at [146, 126] on input at bounding box center [210, 131] width 222 height 13
click at [166, 103] on button "[PERSON_NAME]" at bounding box center [210, 104] width 222 height 13
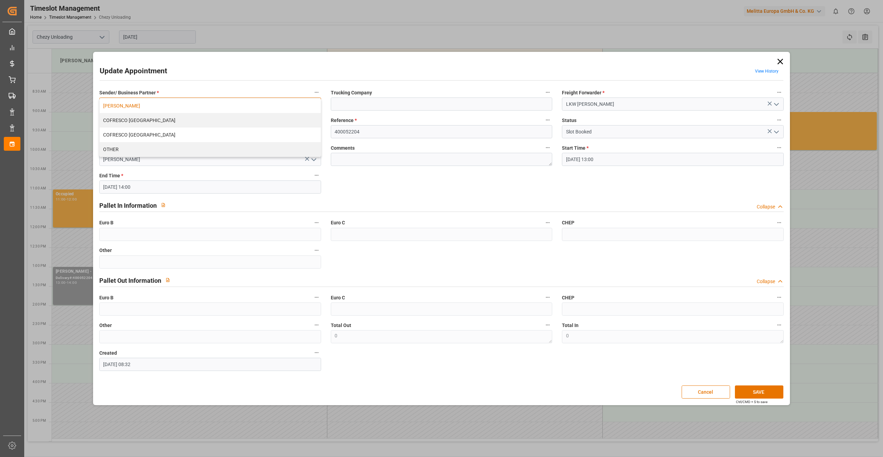
click at [162, 108] on div "[PERSON_NAME]" at bounding box center [210, 106] width 221 height 15
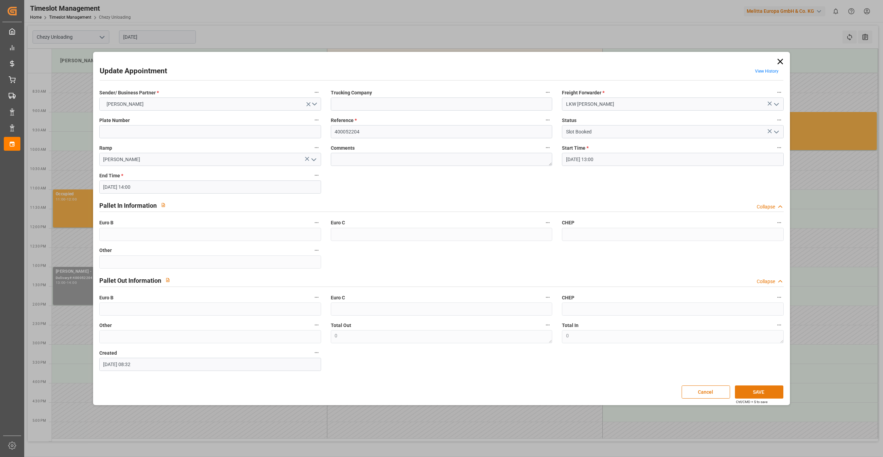
click at [752, 395] on button "SAVE" at bounding box center [759, 392] width 48 height 13
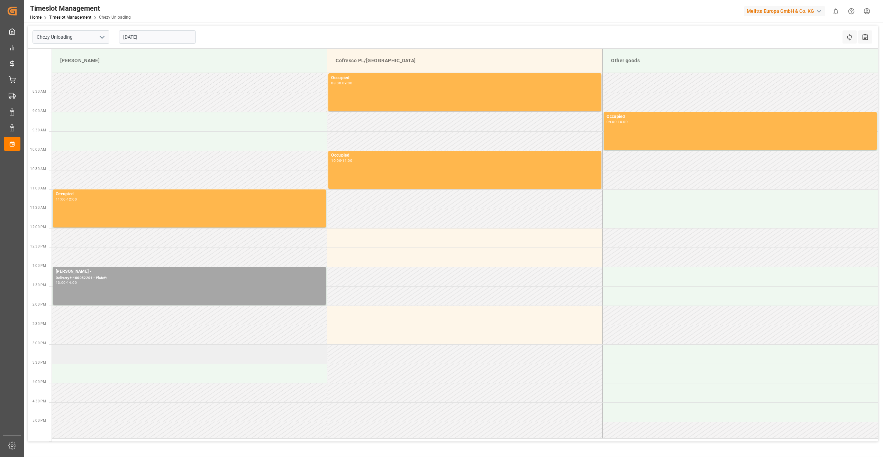
click at [174, 362] on td at bounding box center [189, 354] width 275 height 19
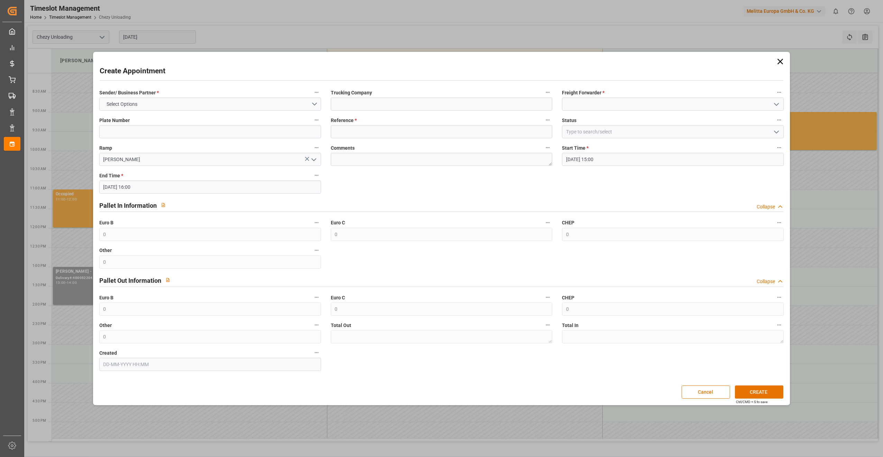
click at [780, 62] on icon at bounding box center [780, 62] width 6 height 6
